Goal: Task Accomplishment & Management: Manage account settings

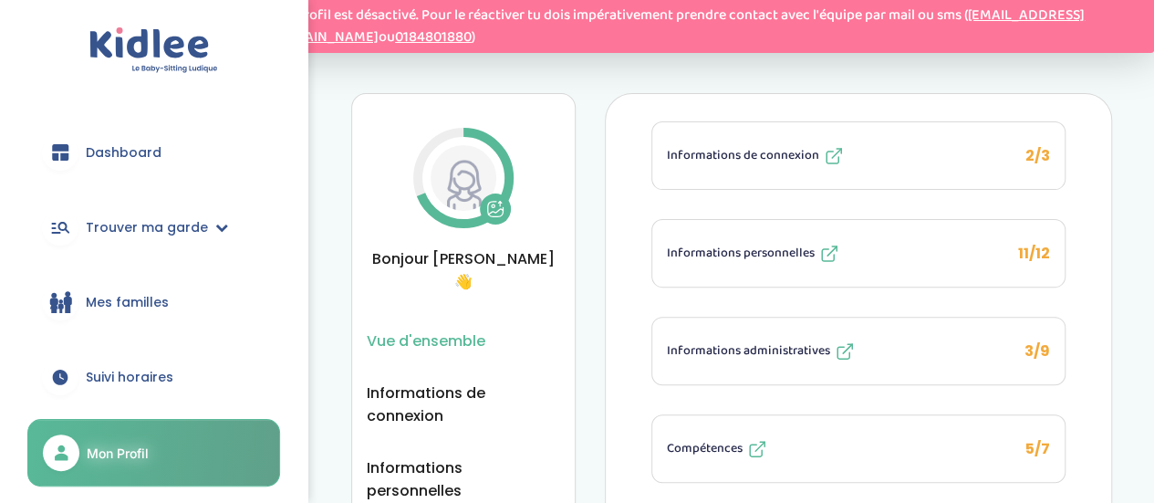
scroll to position [136, 0]
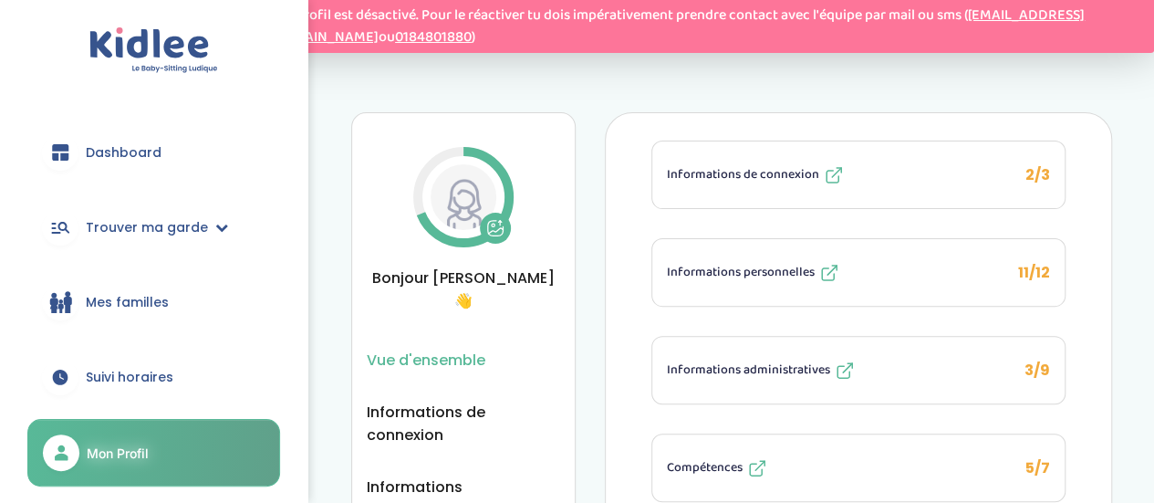
click at [823, 186] on icon at bounding box center [834, 175] width 22 height 22
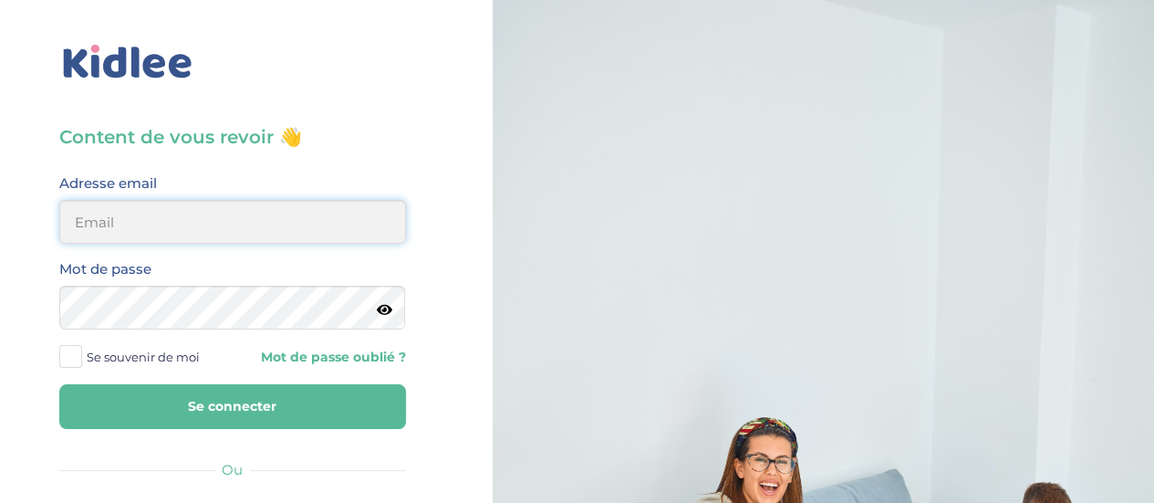
type input "[PERSON_NAME][EMAIL_ADDRESS][DOMAIN_NAME]"
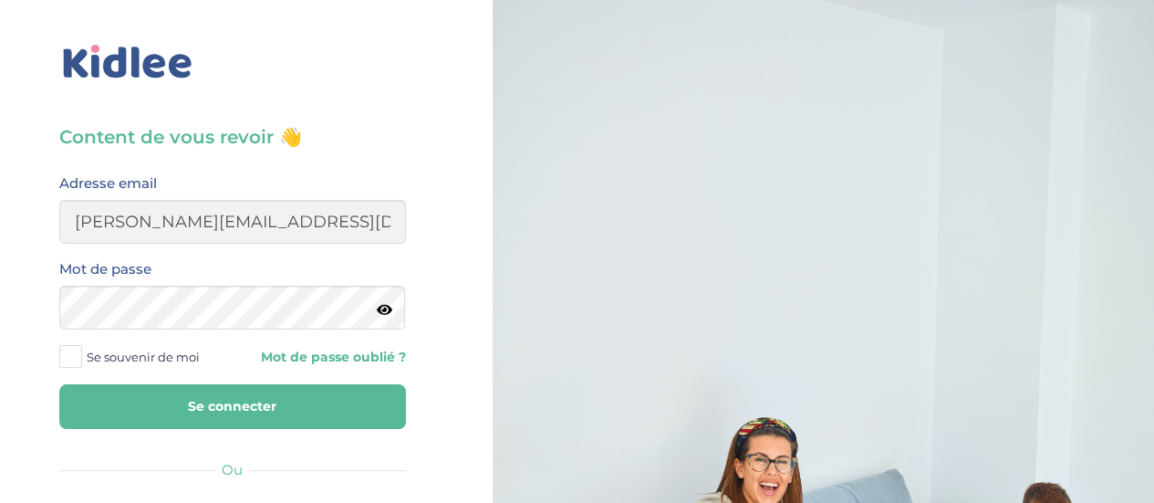
click at [263, 413] on button "Se connecter" at bounding box center [232, 406] width 347 height 45
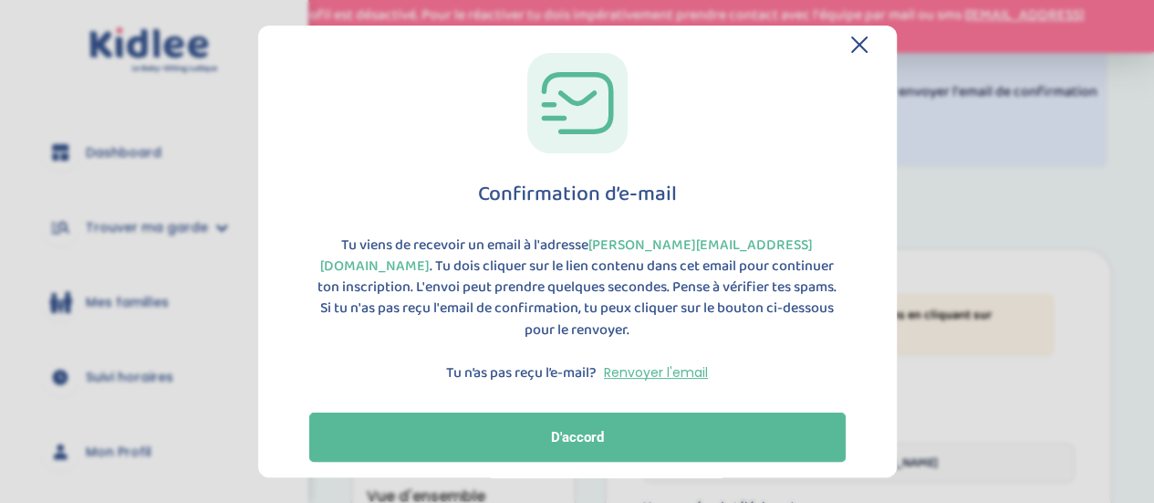
scroll to position [30, 0]
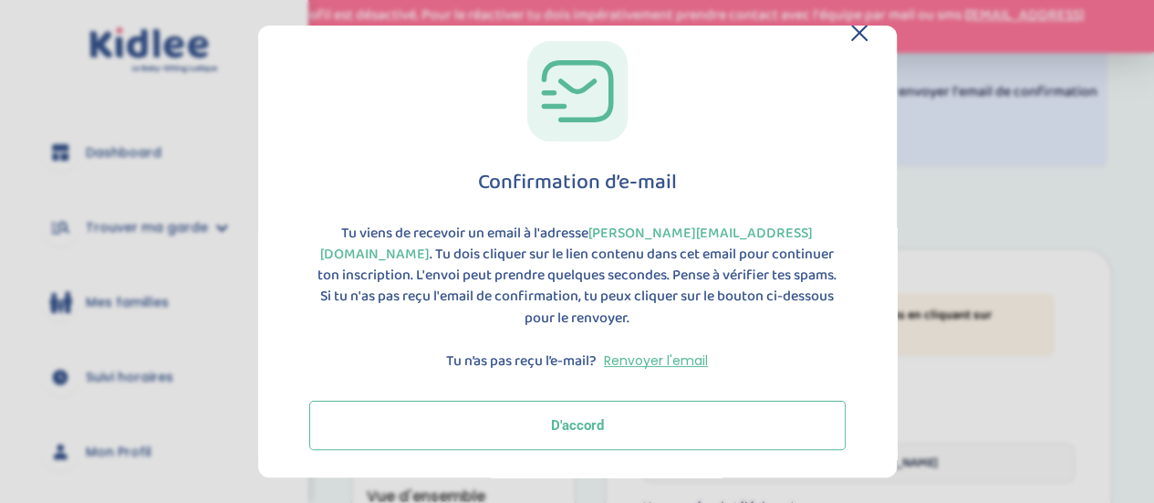
click at [715, 436] on button "D'accord" at bounding box center [577, 424] width 536 height 49
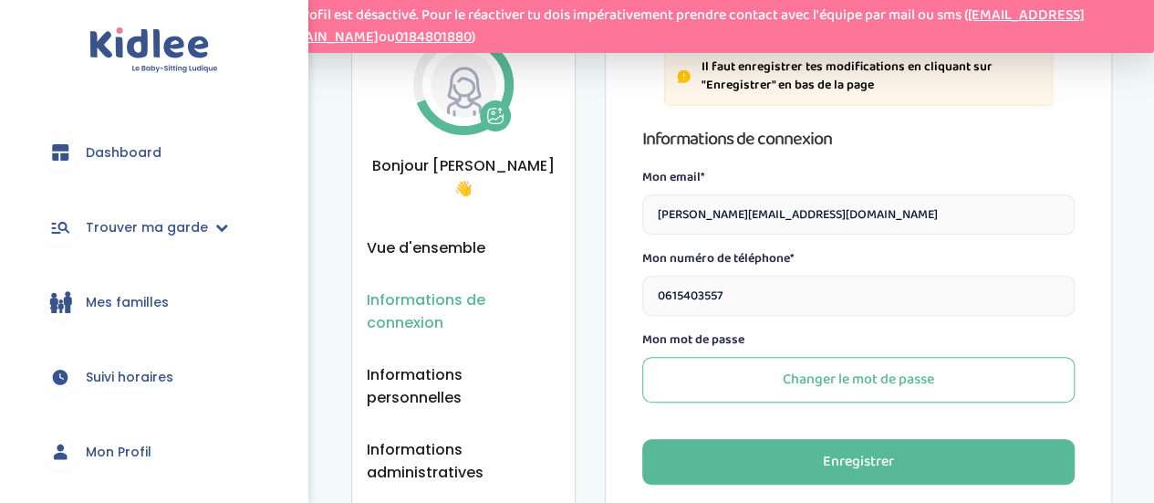
scroll to position [258, 0]
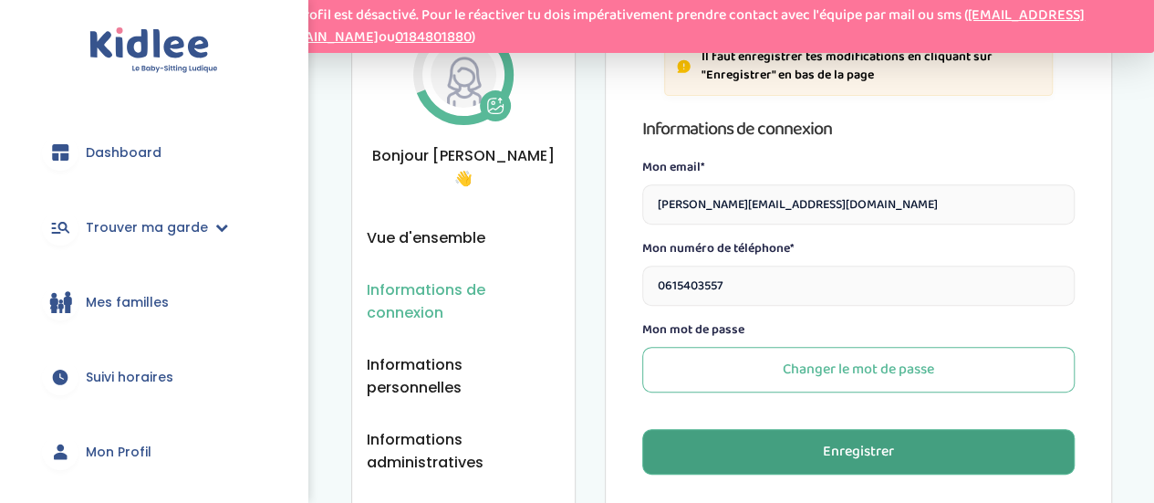
click at [907, 444] on button "Enregistrer" at bounding box center [858, 452] width 432 height 46
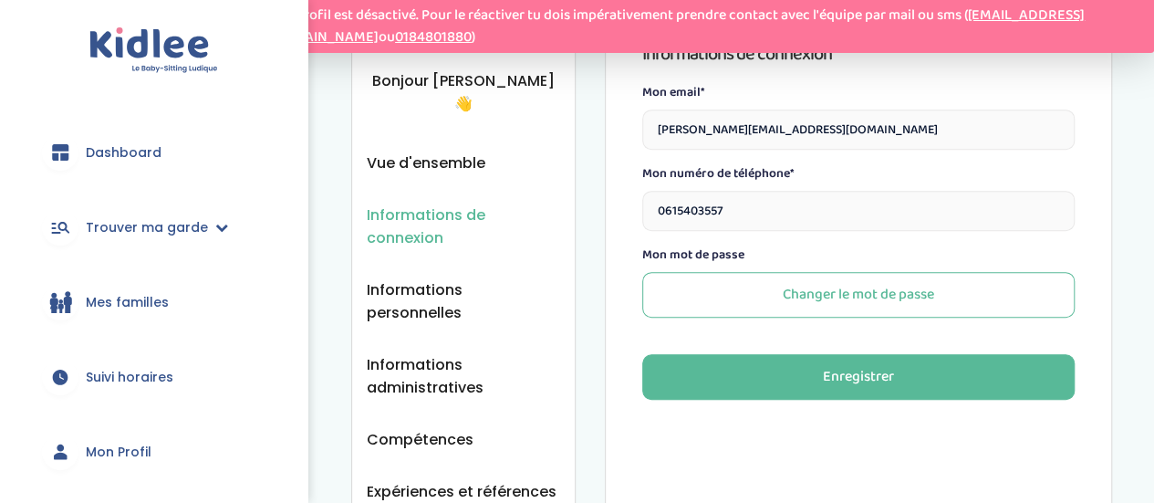
scroll to position [347, 0]
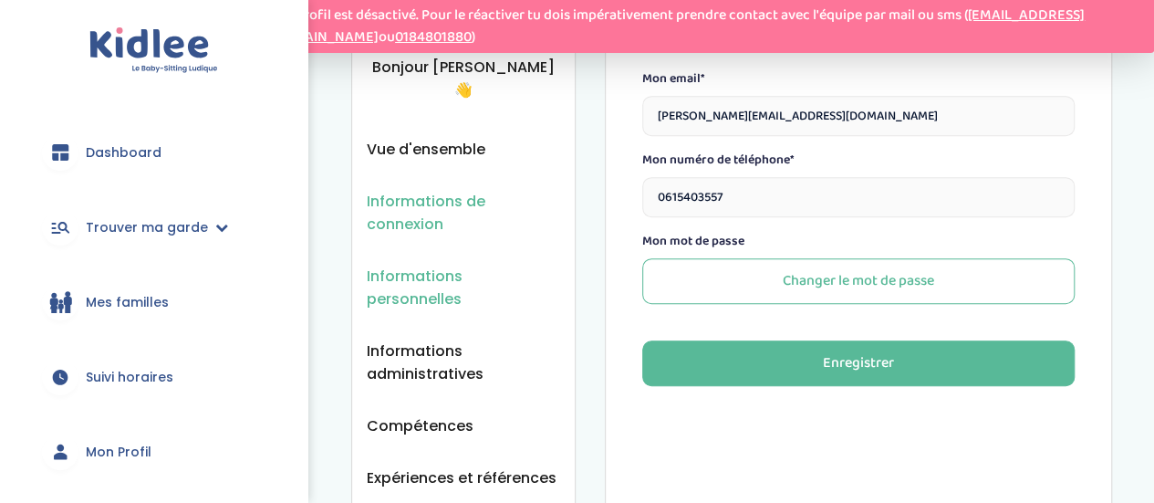
click at [417, 265] on span "Informations personnelles" at bounding box center [463, 288] width 193 height 46
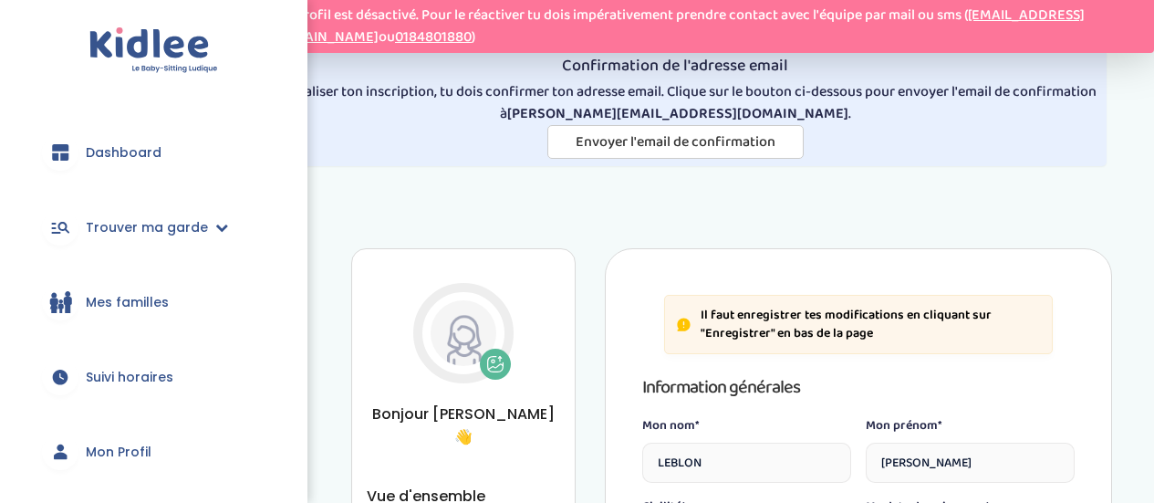
select select "1"
select select "5"
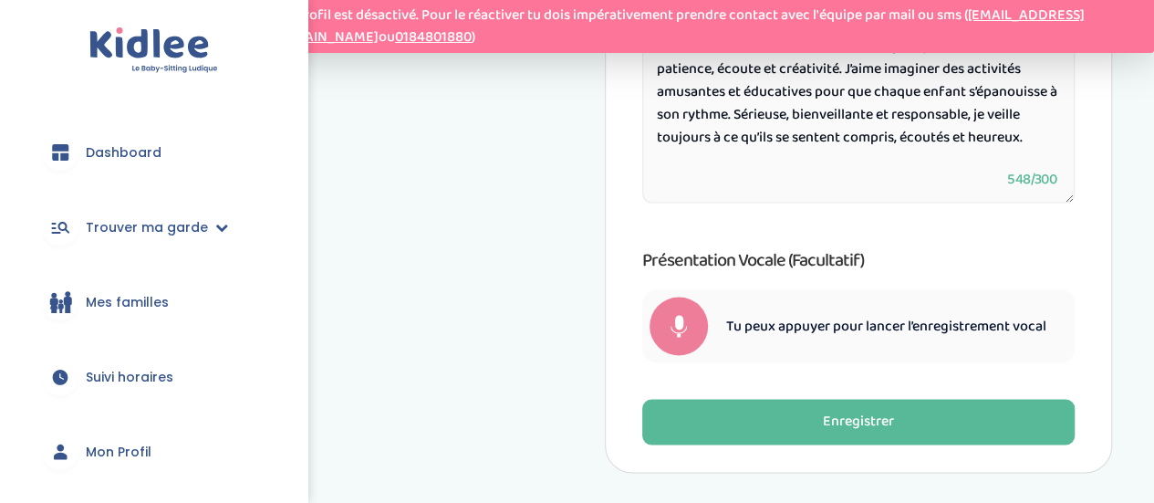
scroll to position [1275, 0]
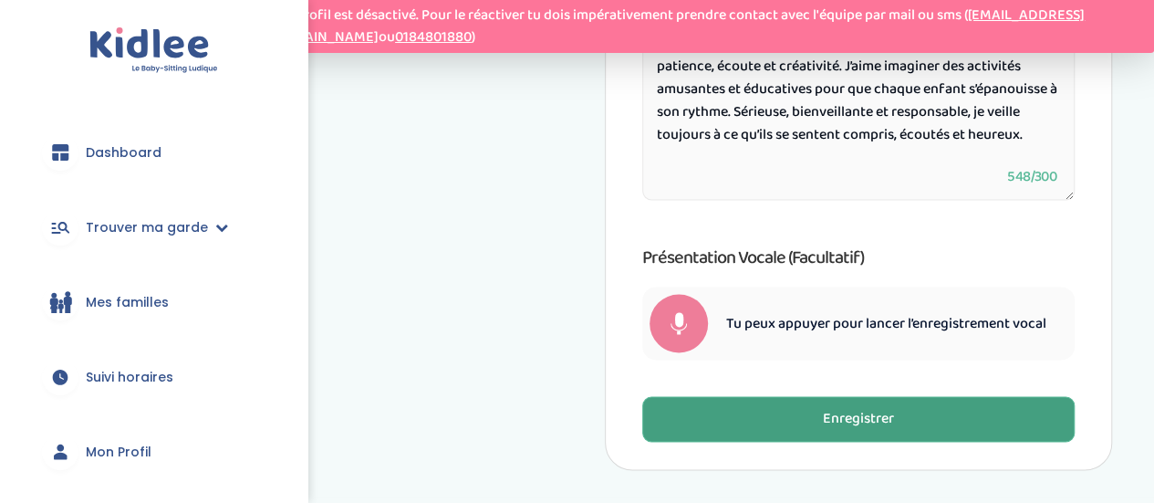
click at [998, 413] on button "Enregistrer" at bounding box center [858, 419] width 432 height 46
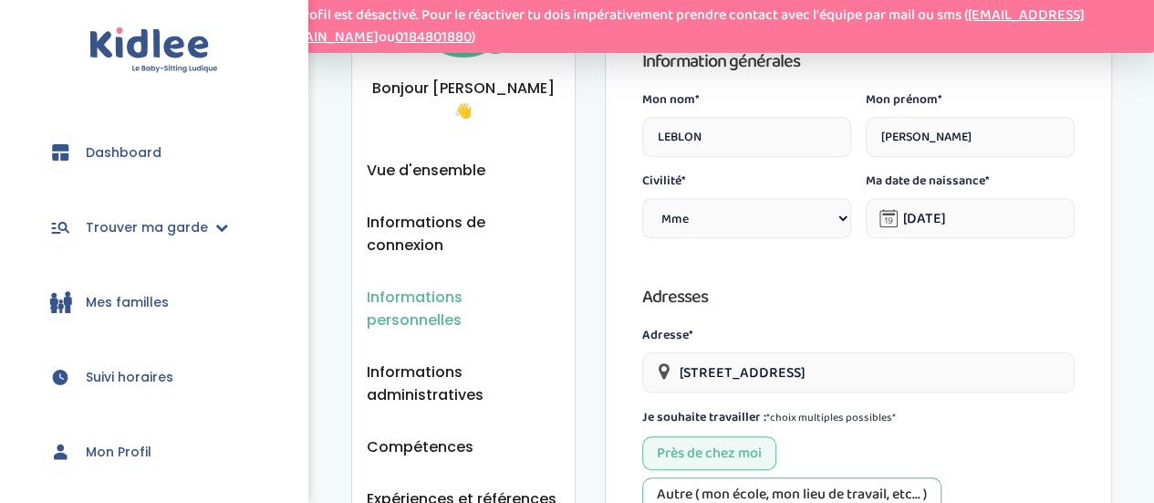
scroll to position [295, 0]
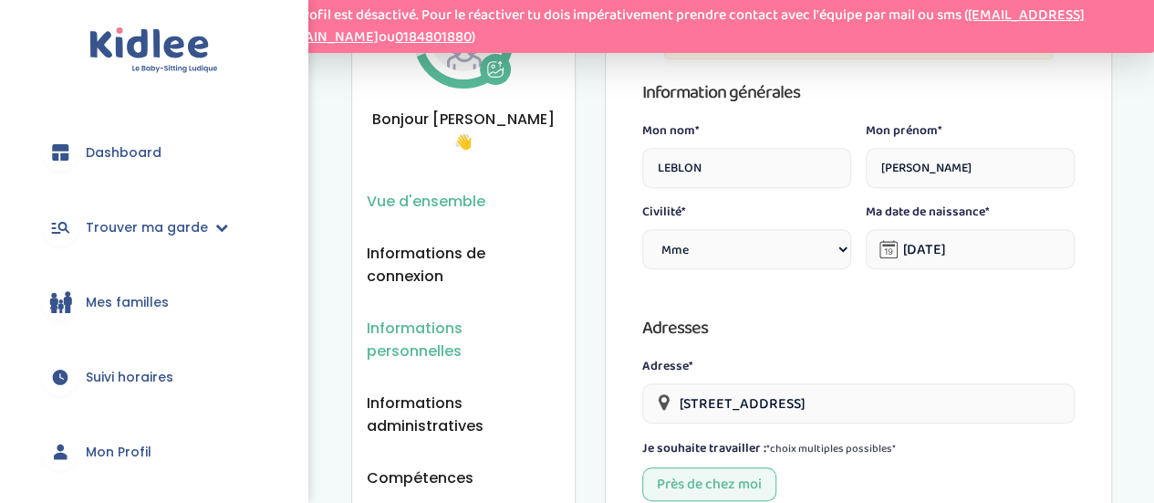
click at [454, 190] on span "Vue d'ensemble" at bounding box center [426, 201] width 119 height 23
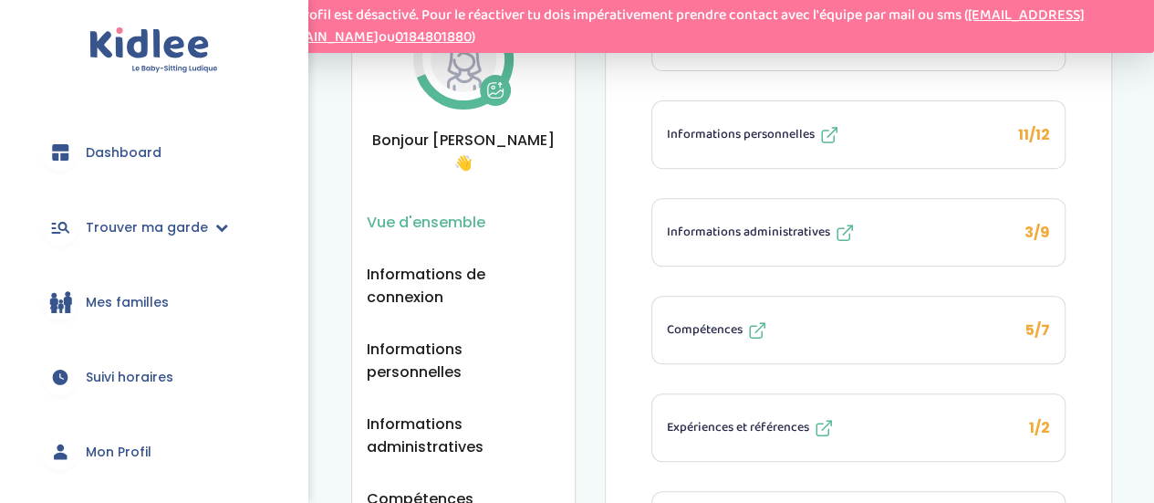
scroll to position [276, 0]
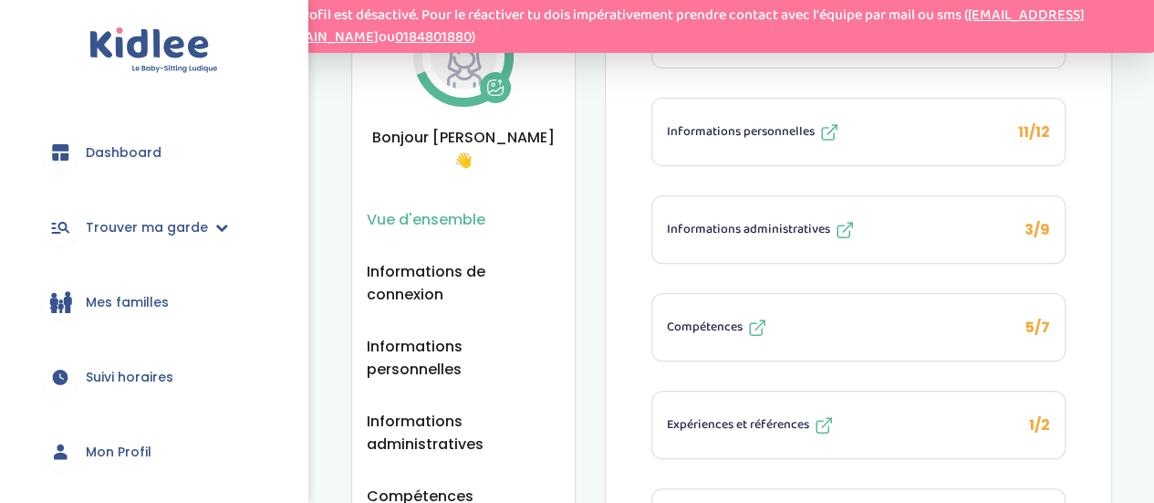
click at [1033, 317] on span "5/7" at bounding box center [1037, 327] width 25 height 21
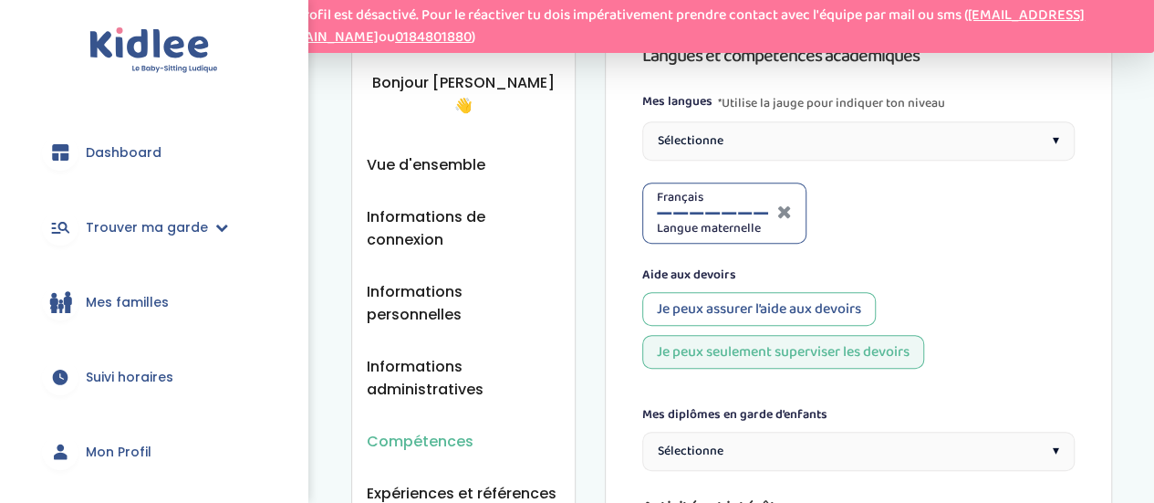
scroll to position [336, 0]
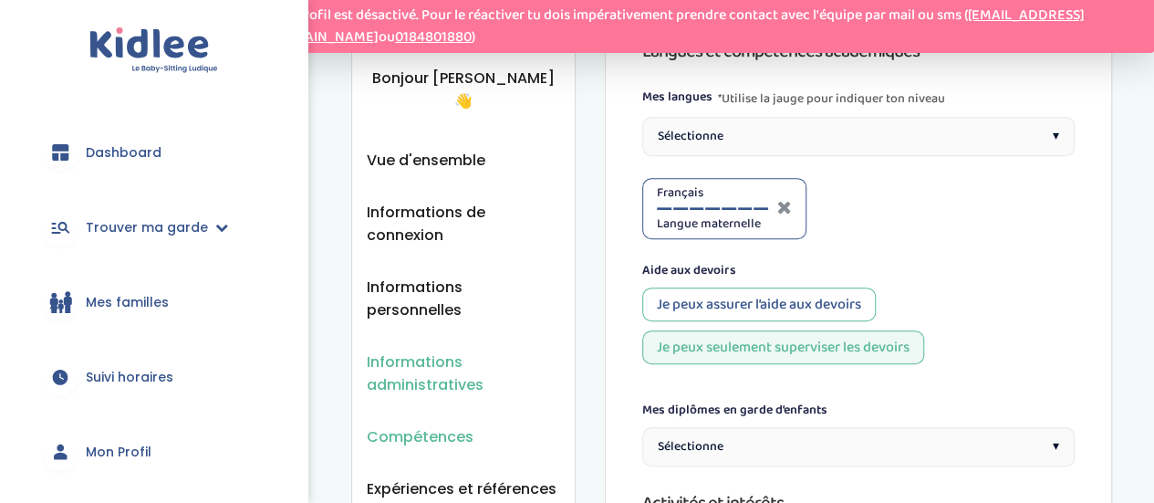
click at [472, 350] on span "Informations administratives" at bounding box center [463, 373] width 193 height 46
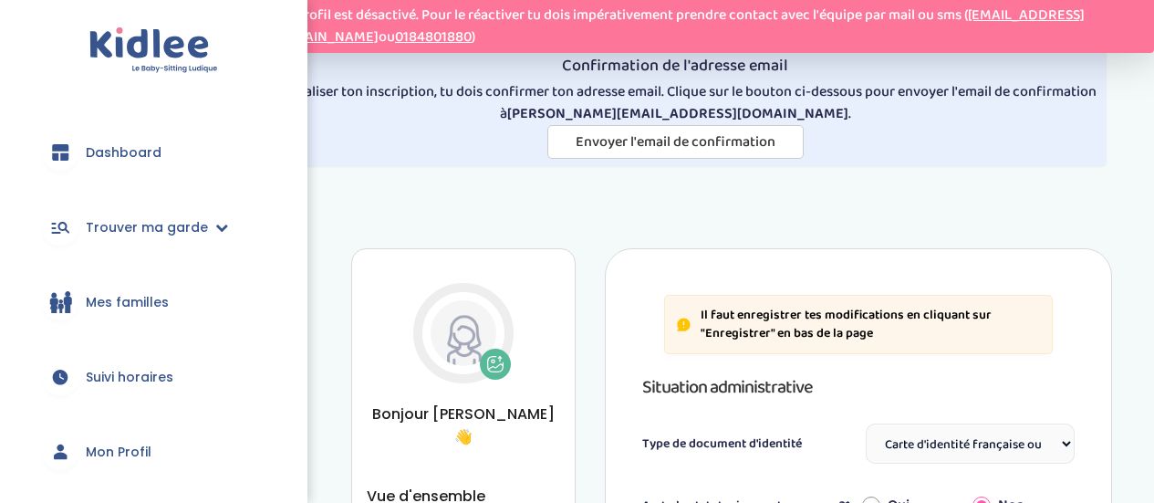
select select "Carte d'identité française ou Passeport français daté de moins de 5 ans"
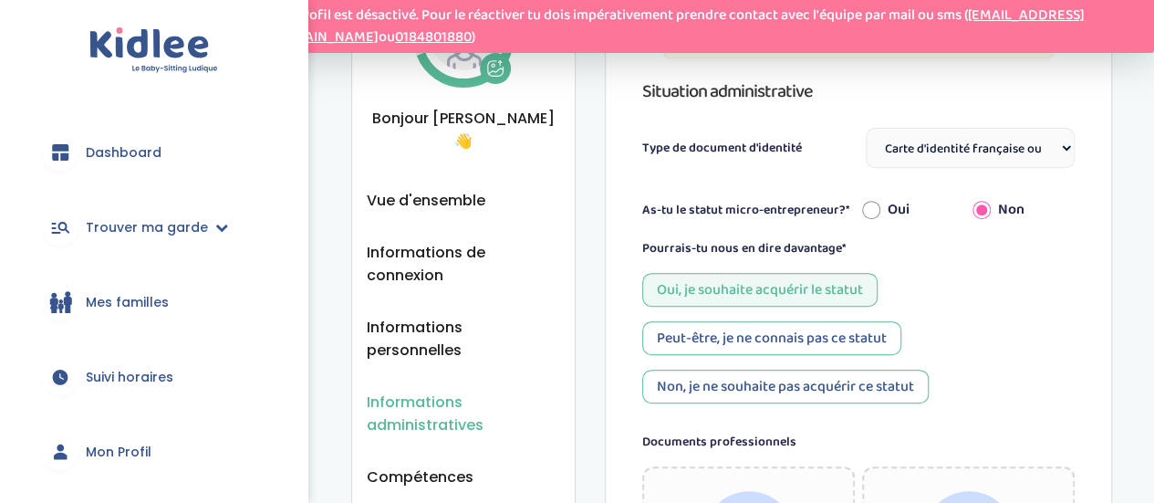
scroll to position [308, 0]
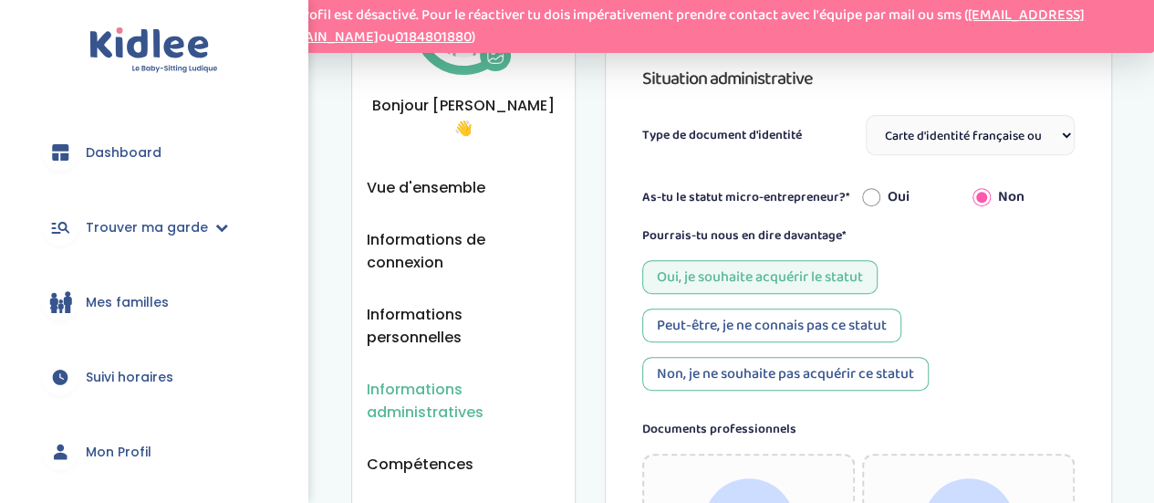
drag, startPoint x: 1167, startPoint y: 88, endPoint x: 1167, endPoint y: 161, distance: 73.0
click at [1023, 140] on select "Sélectionne Carte d'identité française ou Passeport français daté de moins de 5…" at bounding box center [970, 135] width 209 height 40
click at [866, 115] on select "Sélectionne Carte d'identité française ou Passeport français daté de moins de 5…" at bounding box center [970, 135] width 209 height 40
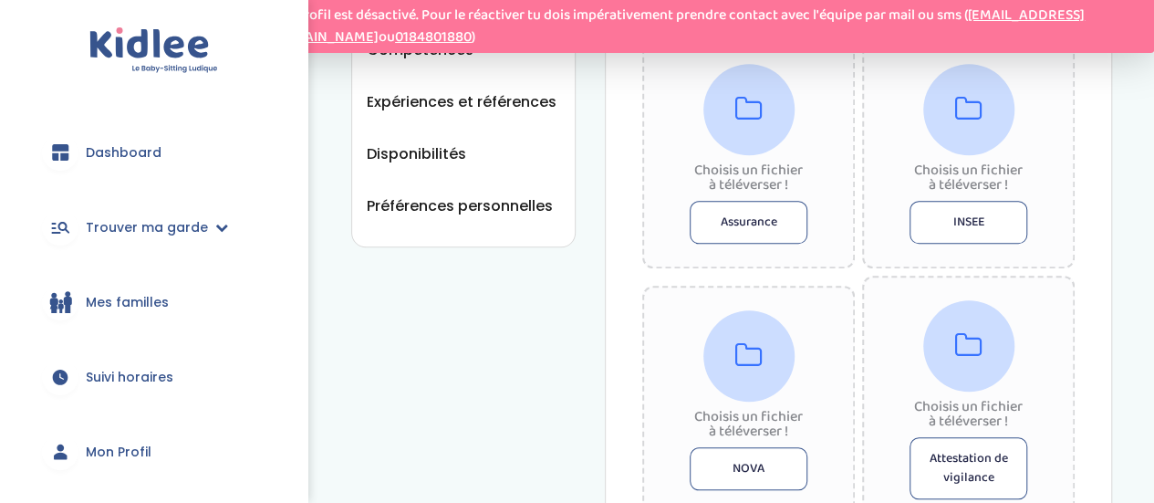
scroll to position [732, 0]
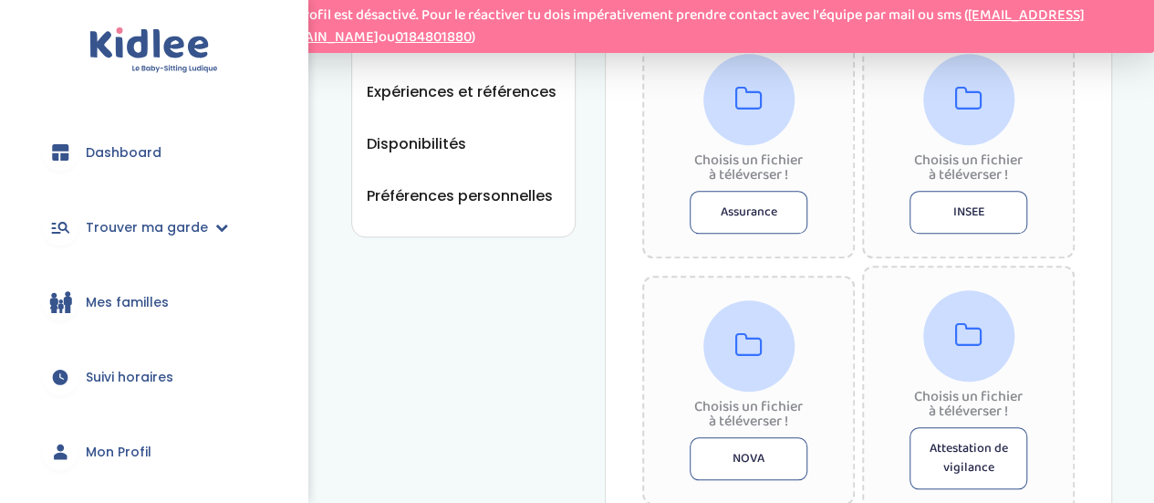
click at [867, 420] on div "Choisis un fichier à téléverser ! Attestation de vigilance" at bounding box center [968, 389] width 213 height 248
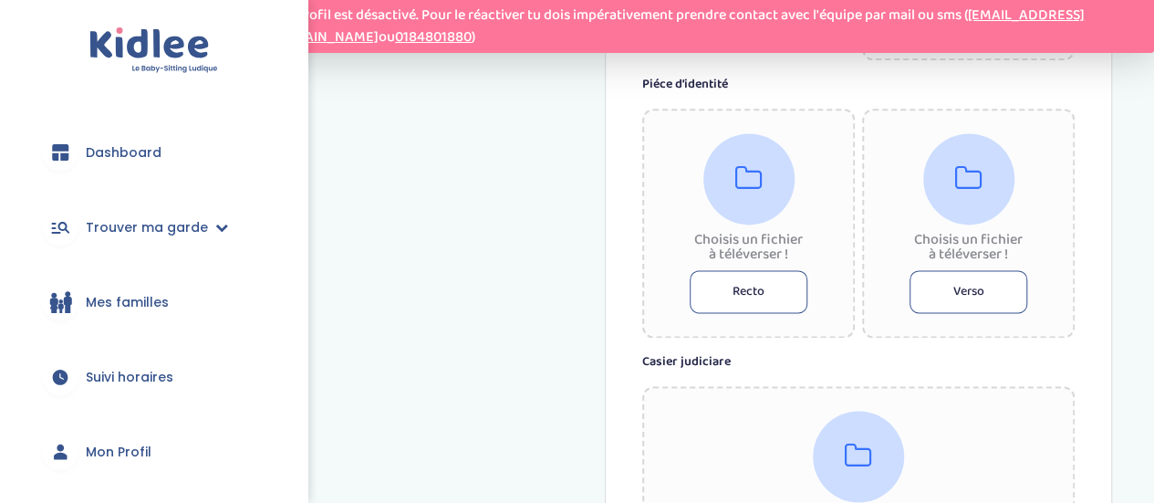
scroll to position [1189, 0]
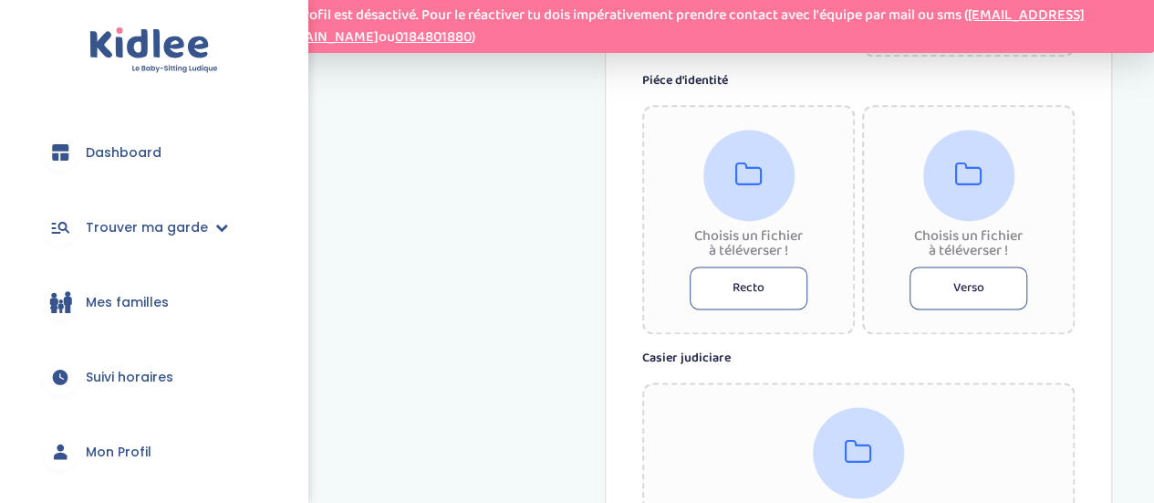
click at [766, 290] on button "Recto" at bounding box center [749, 287] width 118 height 43
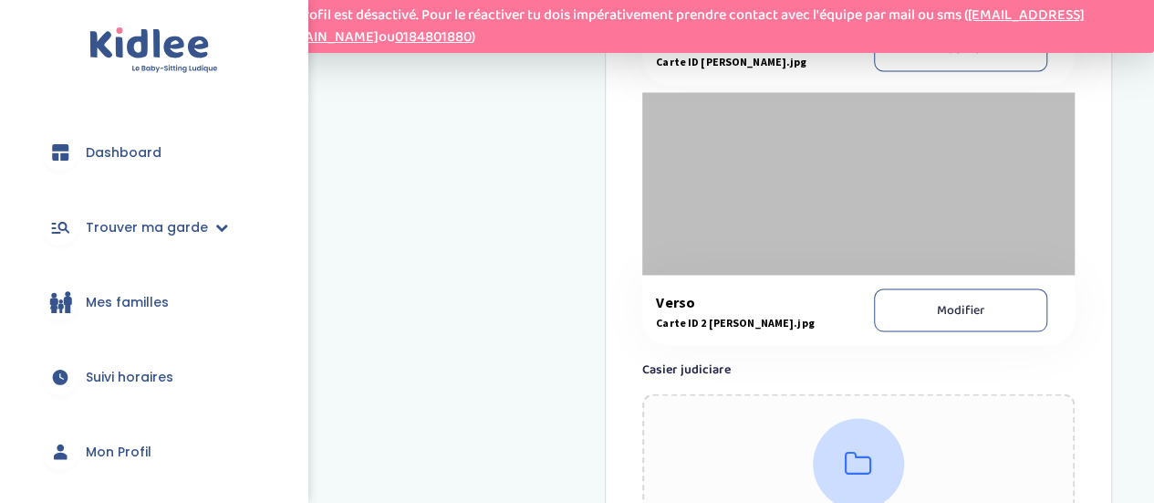
scroll to position [1476, 0]
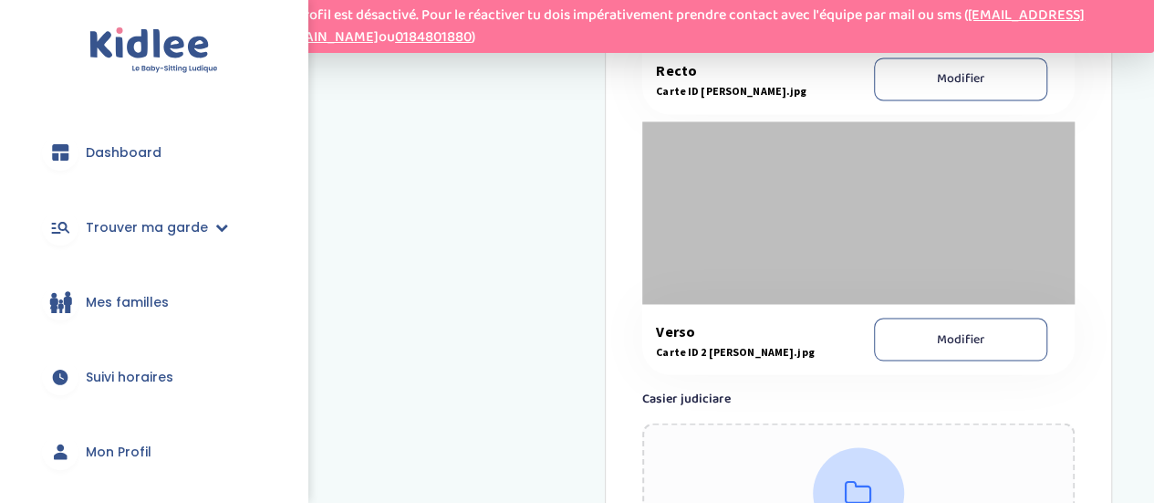
scroll to position [1556, 0]
